Goal: Task Accomplishment & Management: Complete application form

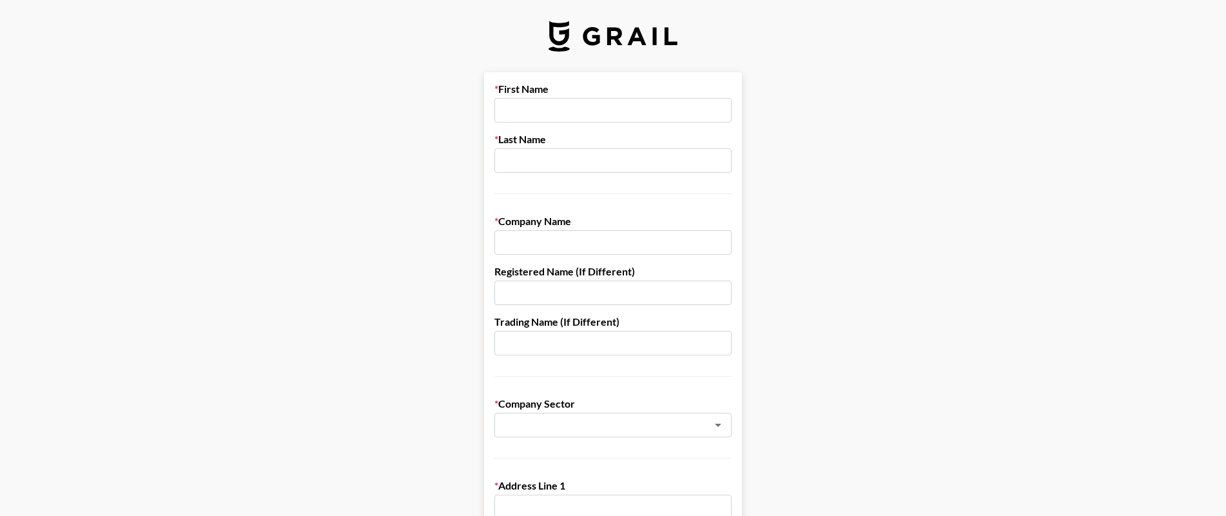
click at [574, 244] on input "text" at bounding box center [612, 242] width 237 height 24
click at [542, 107] on input "text" at bounding box center [612, 110] width 237 height 24
type input "Joyce"
click at [529, 159] on input "text" at bounding box center [612, 160] width 237 height 24
type input "Z"
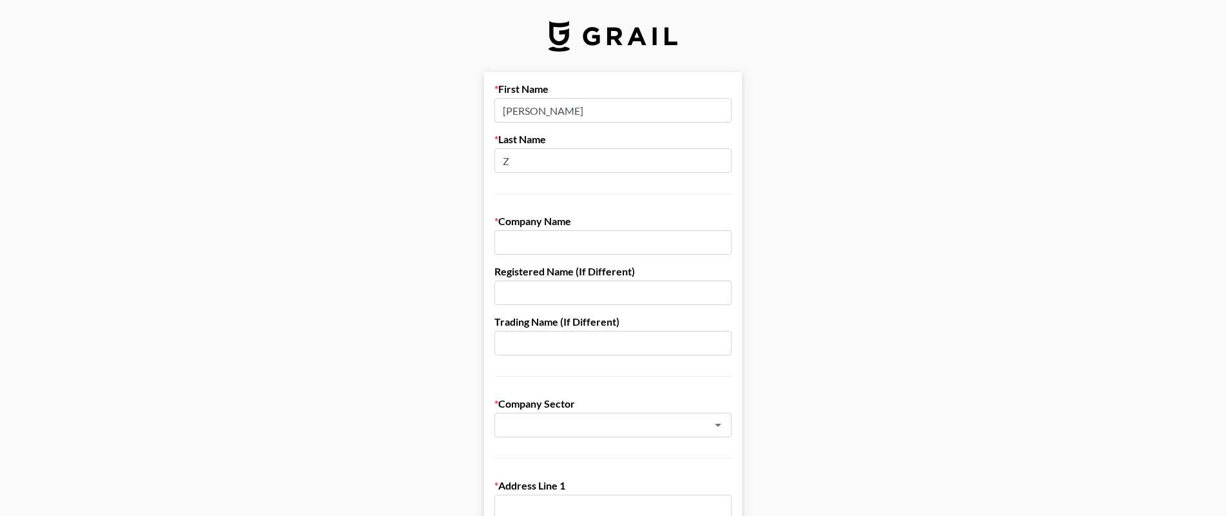
click at [525, 249] on input "text" at bounding box center [612, 242] width 237 height 24
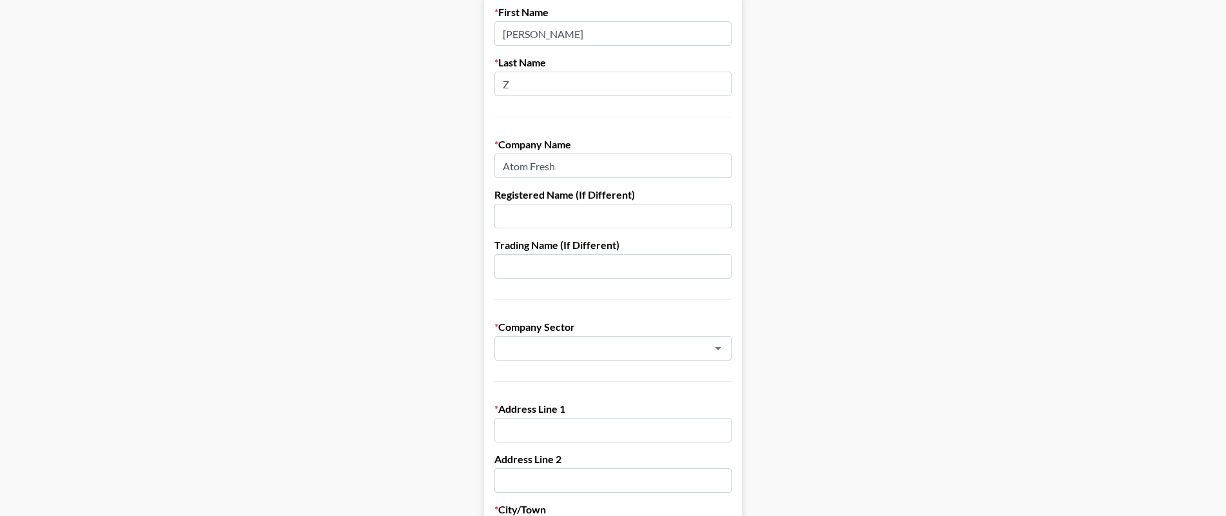
scroll to position [126, 0]
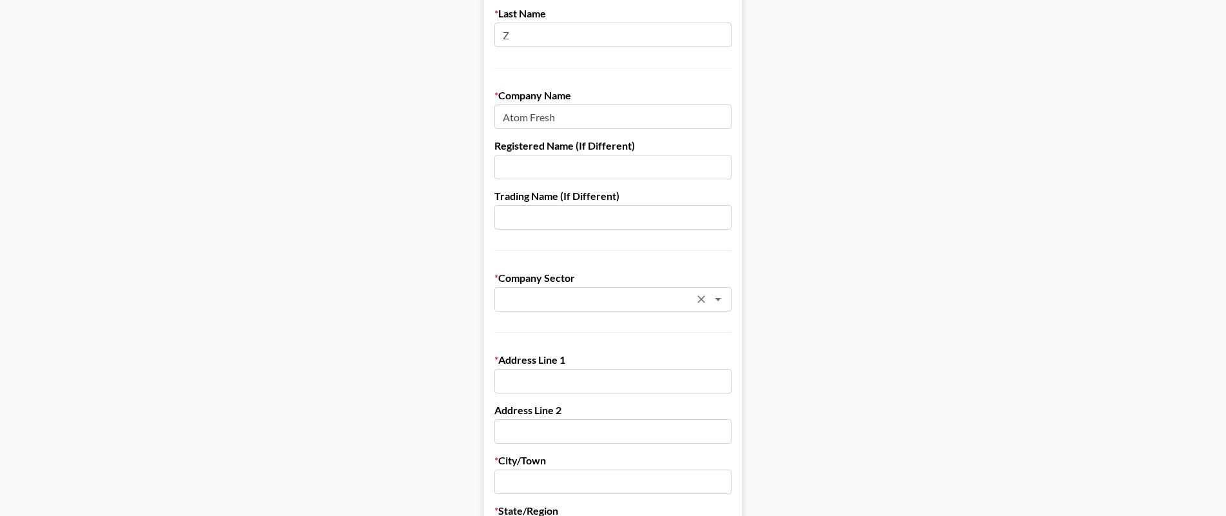
click at [593, 287] on div "​" at bounding box center [612, 299] width 237 height 24
type input "Atom Fresh"
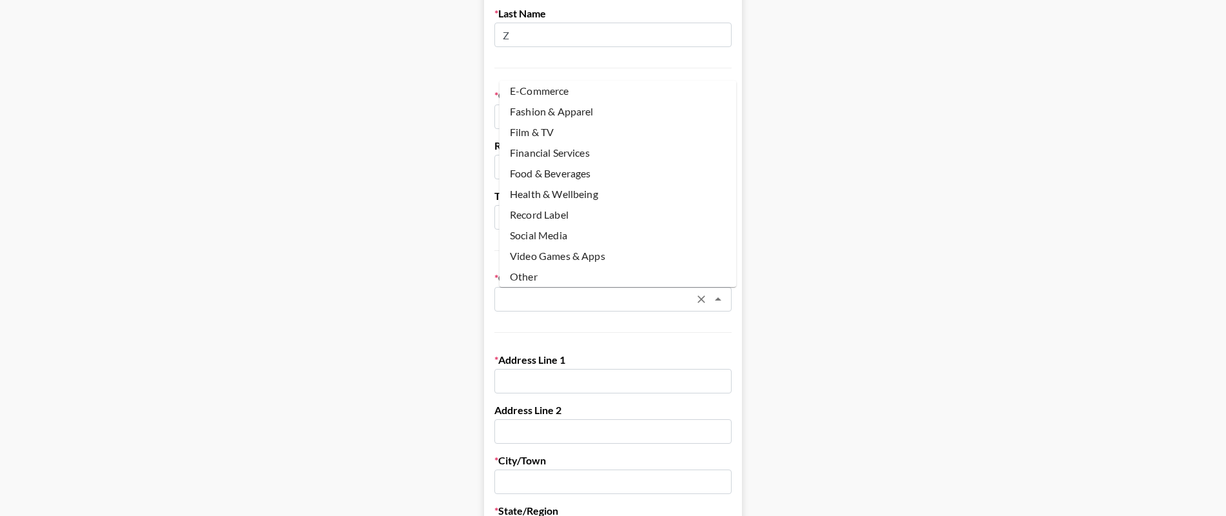
scroll to position [89, 0]
click at [591, 227] on li "Social Media" at bounding box center [618, 234] width 237 height 21
type input "Social Media"
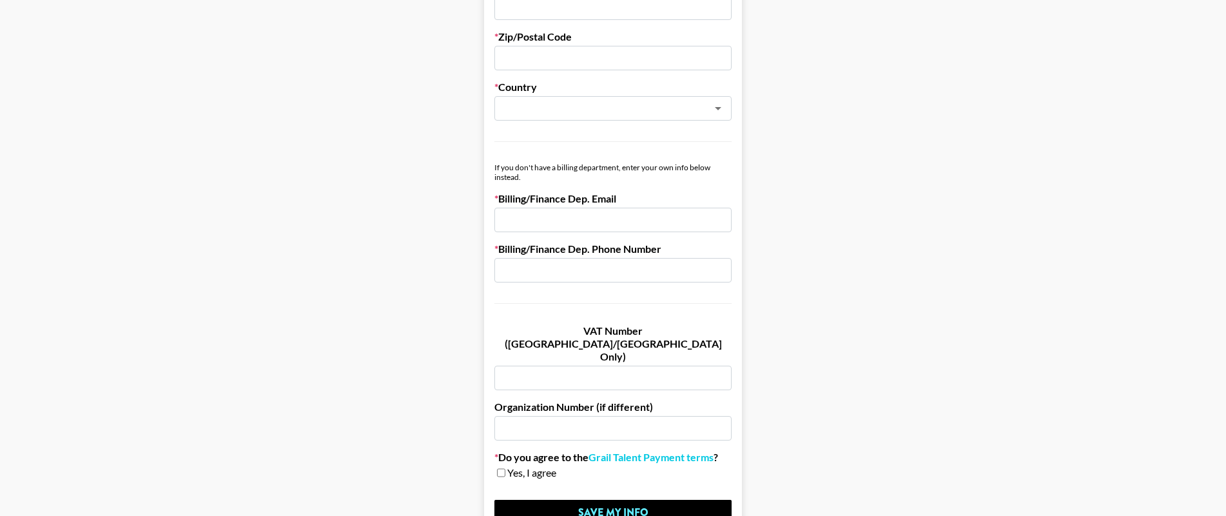
scroll to position [650, 0]
click at [505, 468] on input "checkbox" at bounding box center [501, 472] width 8 height 9
checkbox input "true"
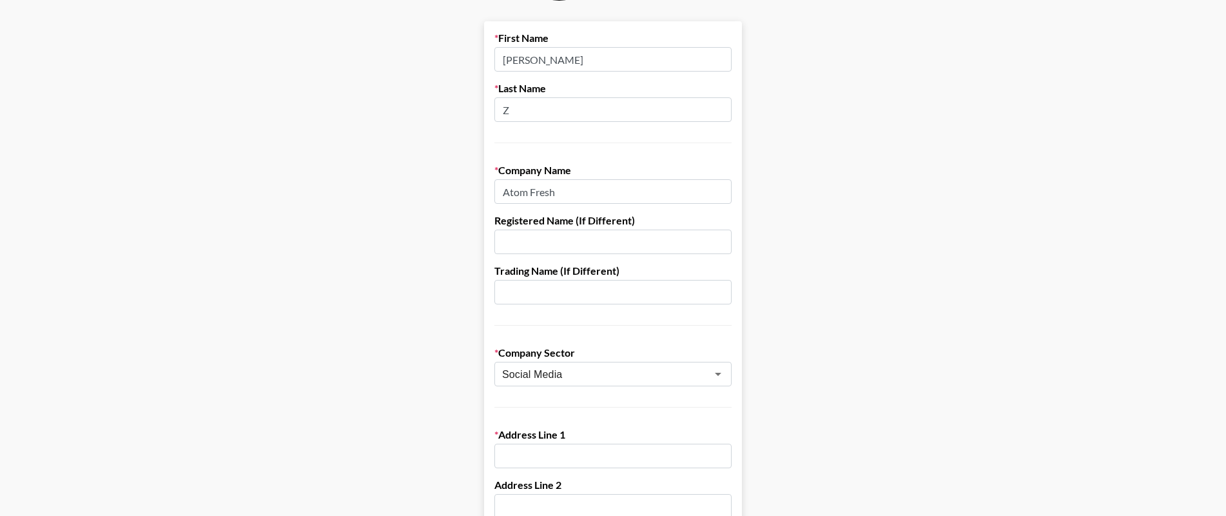
scroll to position [0, 0]
